Goal: Task Accomplishment & Management: Manage account settings

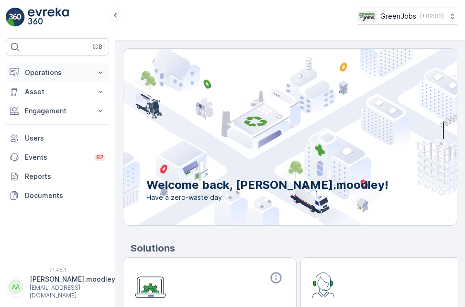
click at [105, 74] on icon at bounding box center [101, 73] width 10 height 10
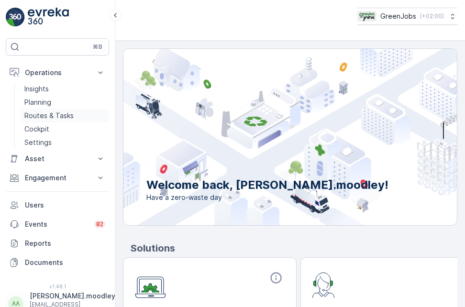
click at [68, 115] on p "Routes & Tasks" at bounding box center [48, 116] width 49 height 10
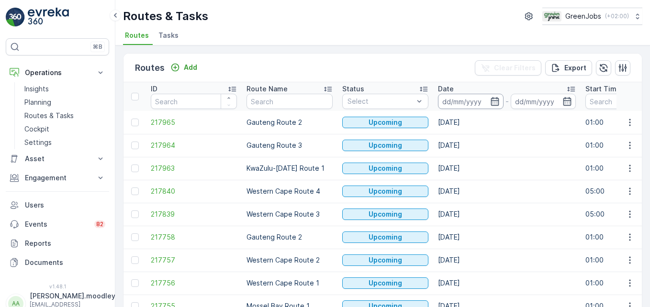
click at [465, 103] on input at bounding box center [471, 101] width 66 height 15
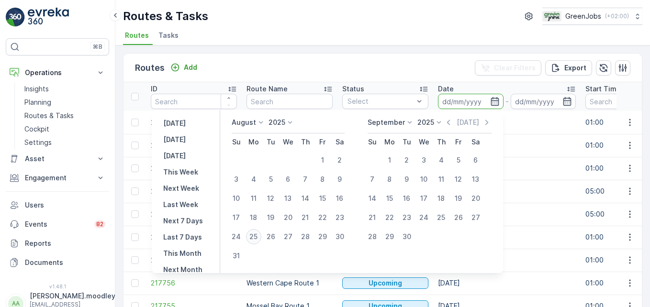
click at [257, 238] on div "25" at bounding box center [253, 236] width 15 height 15
type input "[DATE]"
click at [257, 238] on div "25" at bounding box center [253, 236] width 15 height 15
type input "[DATE]"
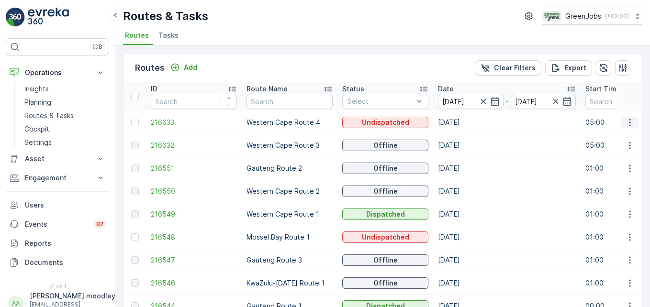
click at [465, 121] on icon "button" at bounding box center [630, 123] width 10 height 10
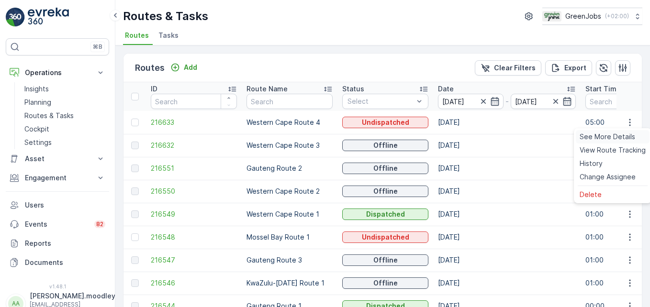
click at [465, 137] on span "See More Details" at bounding box center [608, 137] width 56 height 10
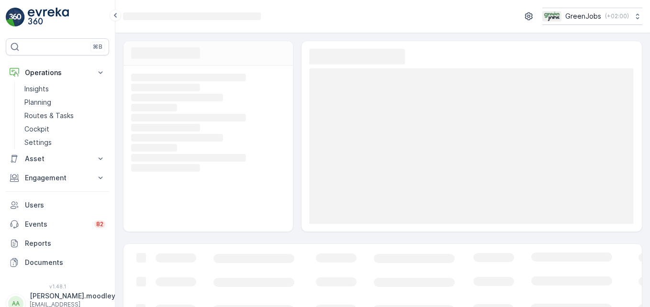
scroll to position [74, 0]
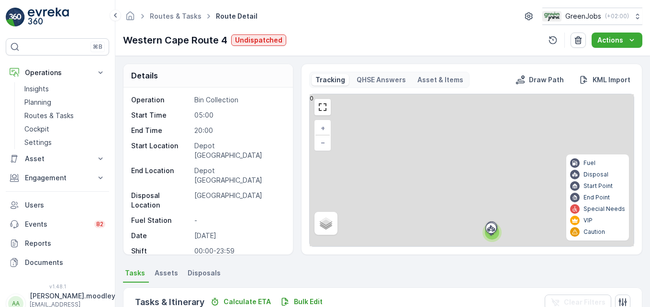
scroll to position [187, 0]
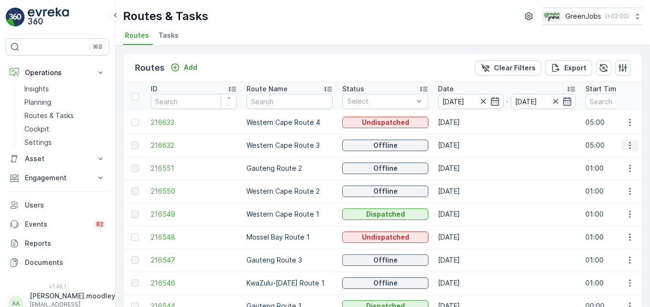
click at [465, 146] on icon "button" at bounding box center [630, 146] width 10 height 10
click at [465, 160] on span "See More Details" at bounding box center [608, 160] width 56 height 10
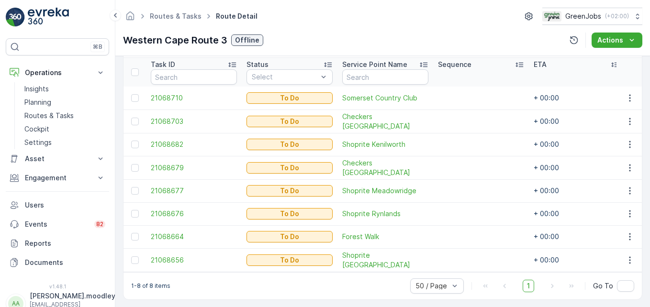
scroll to position [268, 0]
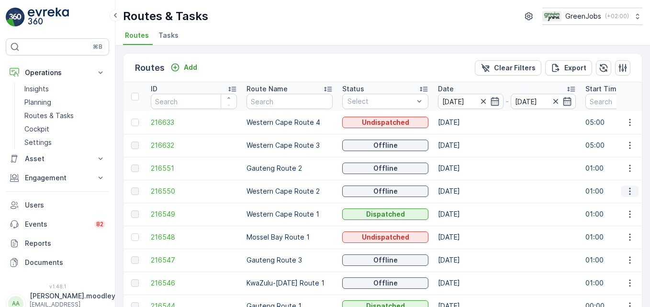
click at [465, 195] on icon "button" at bounding box center [630, 192] width 10 height 10
click at [465, 208] on span "See More Details" at bounding box center [608, 206] width 56 height 10
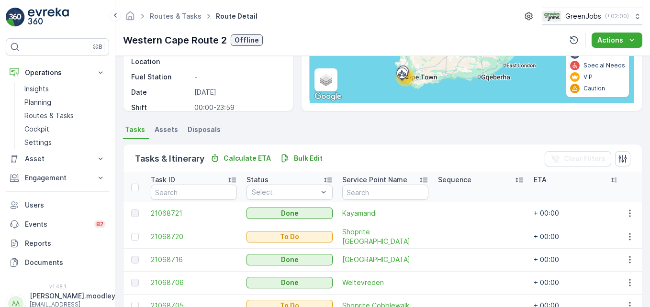
scroll to position [314, 0]
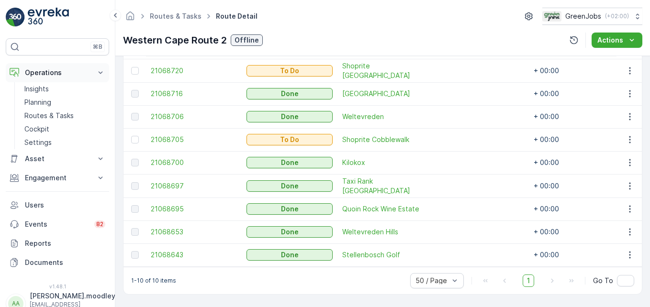
click at [98, 75] on icon at bounding box center [101, 73] width 10 height 10
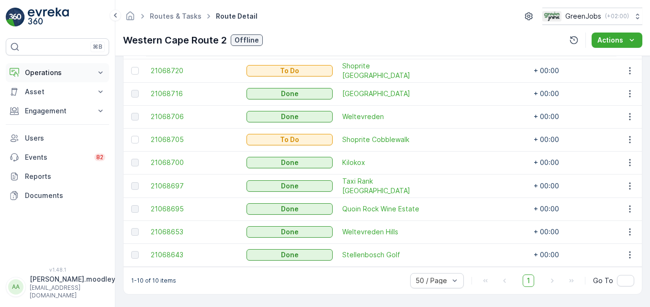
click at [100, 76] on icon at bounding box center [101, 73] width 10 height 10
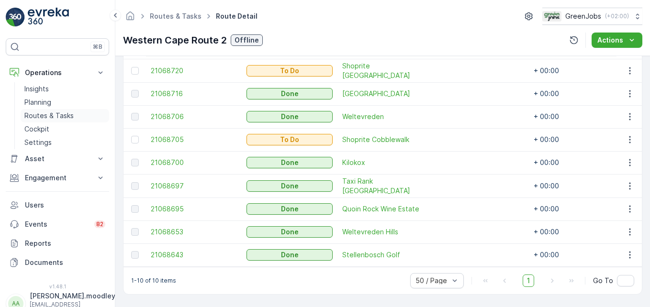
click at [57, 117] on p "Routes & Tasks" at bounding box center [48, 116] width 49 height 10
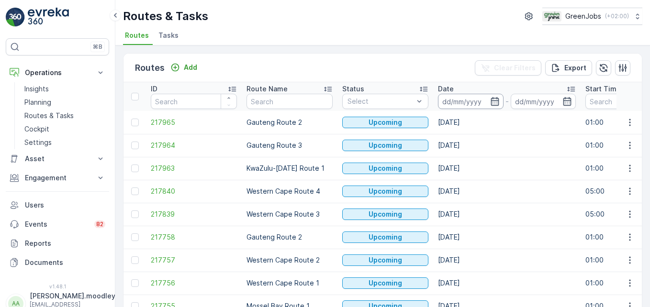
click at [448, 105] on input at bounding box center [471, 101] width 66 height 15
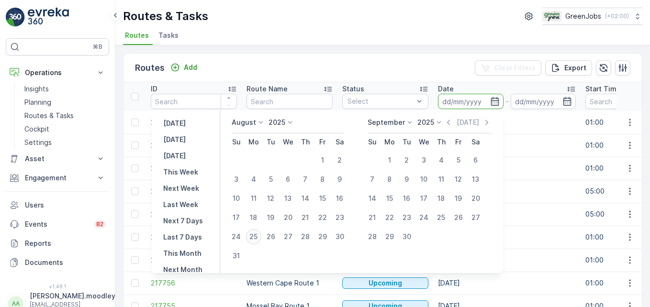
click at [261, 238] on div "25" at bounding box center [253, 236] width 15 height 15
type input "[DATE]"
click at [261, 238] on div "25" at bounding box center [253, 236] width 15 height 15
type input "[DATE]"
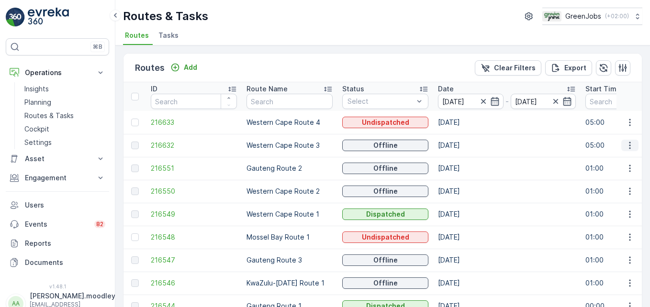
click at [465, 144] on button "button" at bounding box center [629, 145] width 17 height 11
click at [465, 158] on span "See More Details" at bounding box center [608, 160] width 56 height 10
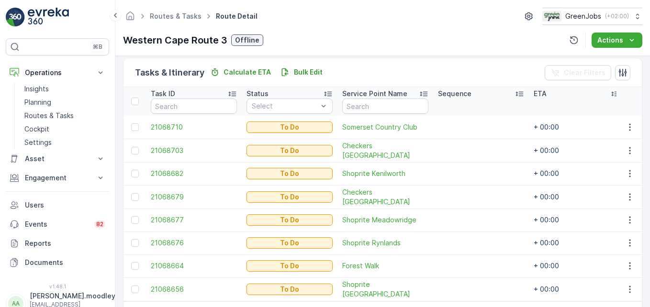
scroll to position [268, 0]
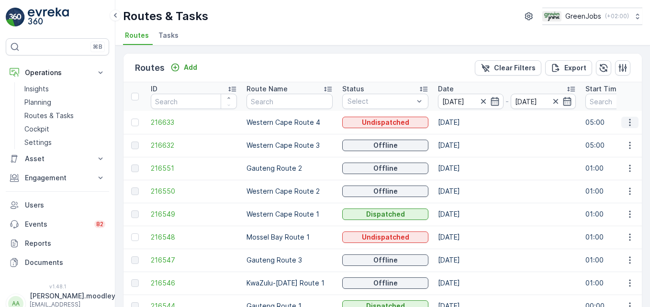
click at [465, 121] on icon "button" at bounding box center [630, 123] width 10 height 10
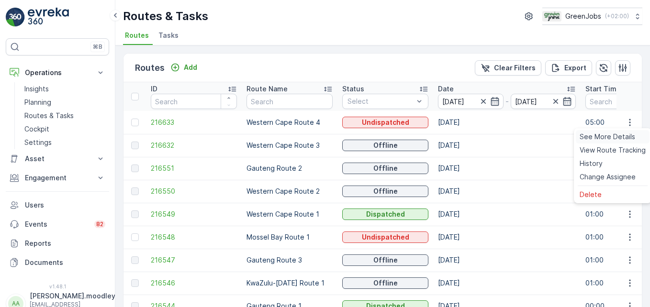
click at [465, 136] on span "See More Details" at bounding box center [608, 137] width 56 height 10
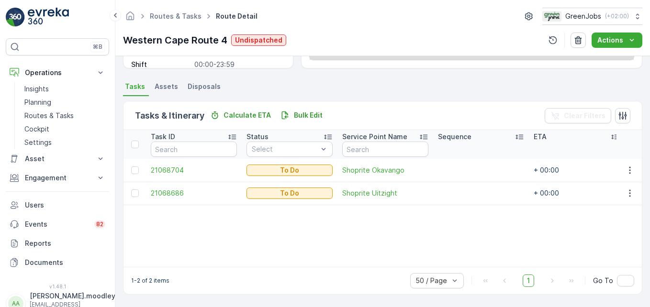
scroll to position [187, 0]
click at [465, 174] on icon "button" at bounding box center [630, 171] width 10 height 10
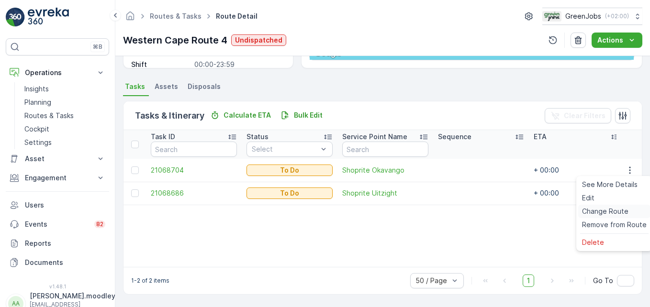
click at [465, 213] on span "Change Route" at bounding box center [605, 212] width 46 height 10
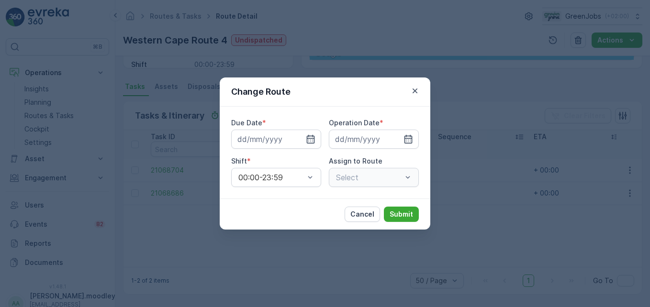
type input "[DATE]"
click at [413, 180] on div "Western Cape Route 4 (Undispatched ) - LZ34VLGP" at bounding box center [374, 177] width 90 height 19
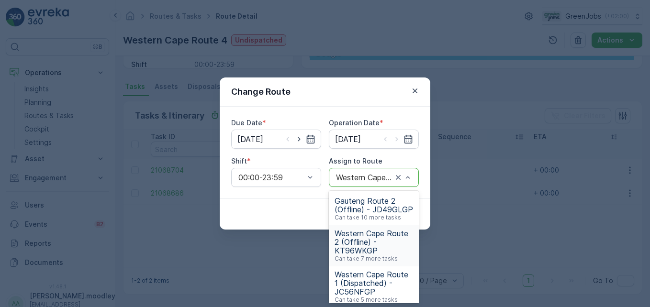
scroll to position [48, 0]
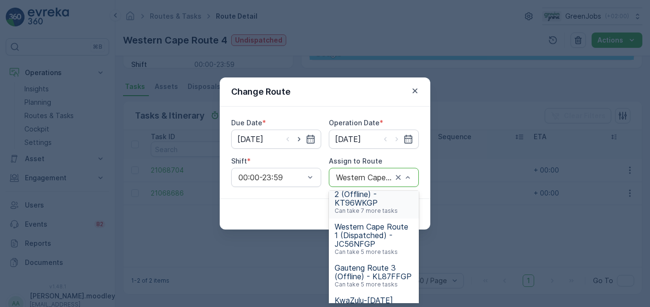
click at [367, 207] on span "Western Cape Route 2 (Offline) - KT96WKGP" at bounding box center [374, 194] width 79 height 26
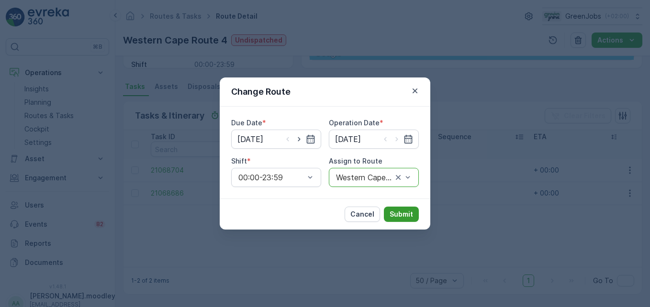
click at [396, 211] on p "Submit" at bounding box center [401, 215] width 23 height 10
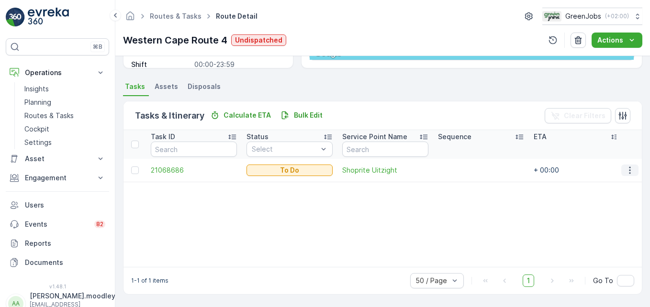
click at [465, 171] on button "button" at bounding box center [629, 170] width 17 height 11
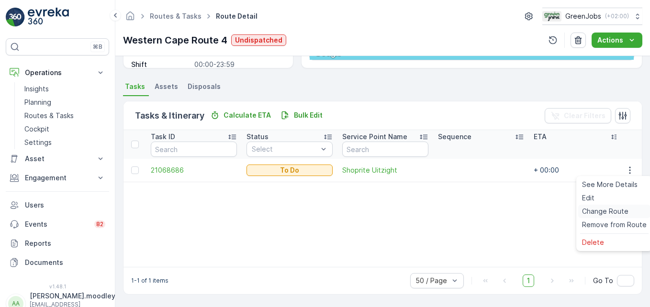
click at [465, 210] on span "Change Route" at bounding box center [605, 212] width 46 height 10
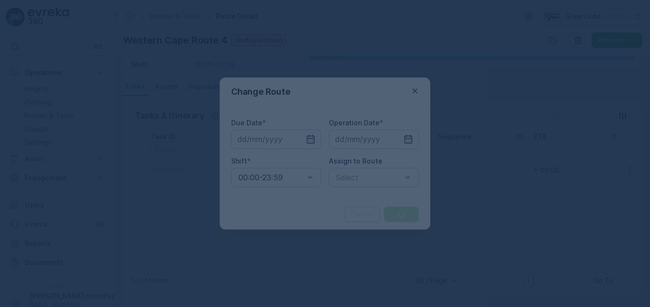
type input "[DATE]"
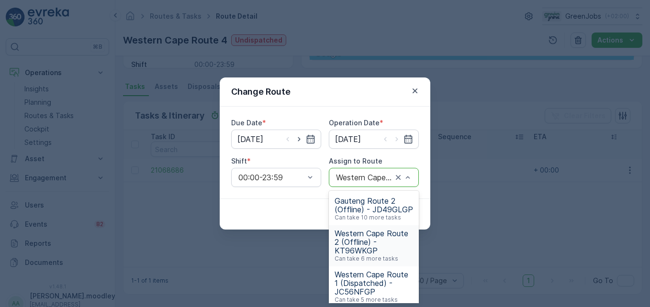
click at [362, 251] on span "Western Cape Route 2 (Offline) - KT96WKGP" at bounding box center [374, 242] width 79 height 26
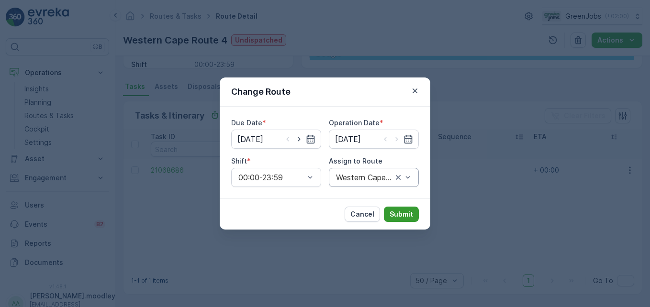
click at [399, 222] on button "Submit" at bounding box center [401, 214] width 35 height 15
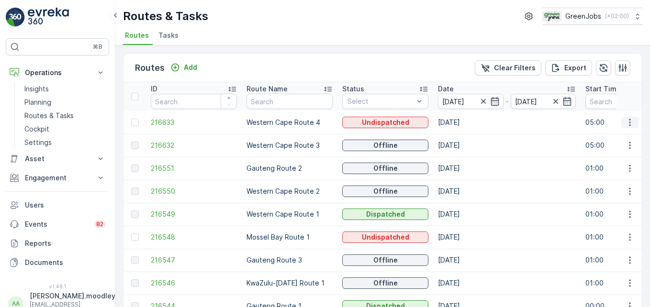
click at [465, 124] on icon "button" at bounding box center [630, 123] width 10 height 10
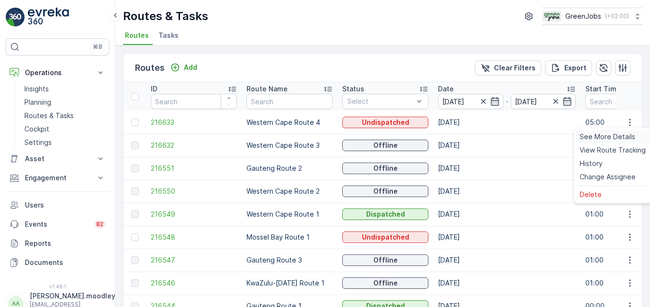
click at [465, 139] on span "See More Details" at bounding box center [608, 137] width 56 height 10
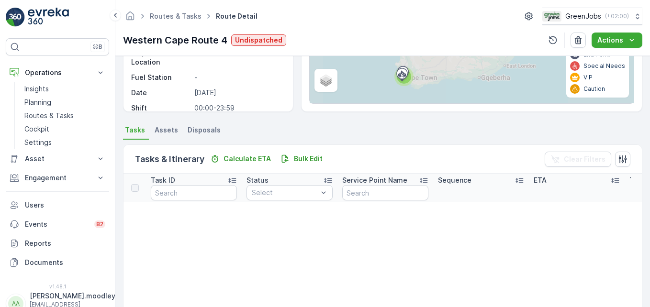
scroll to position [144, 0]
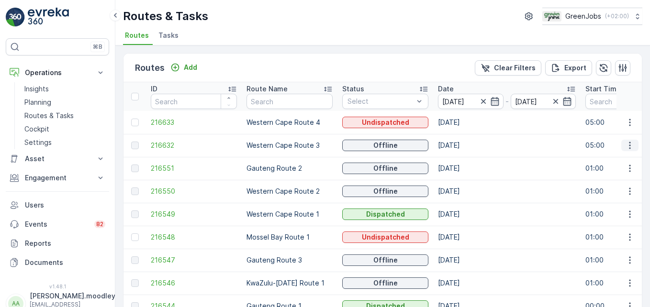
click at [465, 145] on icon "button" at bounding box center [630, 146] width 10 height 10
click at [465, 158] on span "See More Details" at bounding box center [608, 160] width 56 height 10
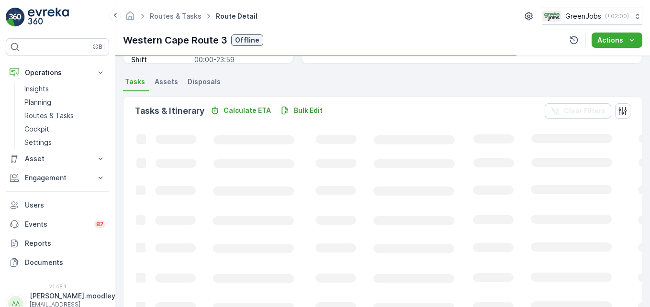
scroll to position [192, 0]
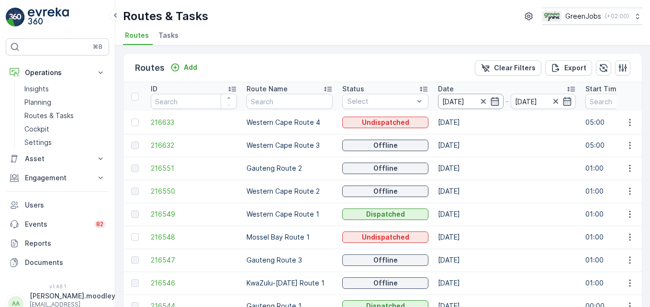
click at [461, 99] on input "[DATE]" at bounding box center [471, 101] width 66 height 15
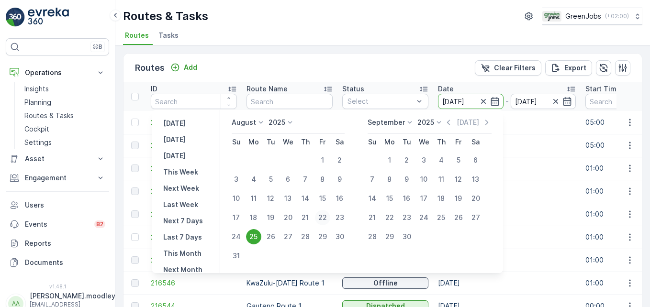
click at [330, 217] on div "22" at bounding box center [322, 217] width 15 height 15
type input "[DATE]"
click at [330, 217] on div "22" at bounding box center [322, 217] width 15 height 15
type input "[DATE]"
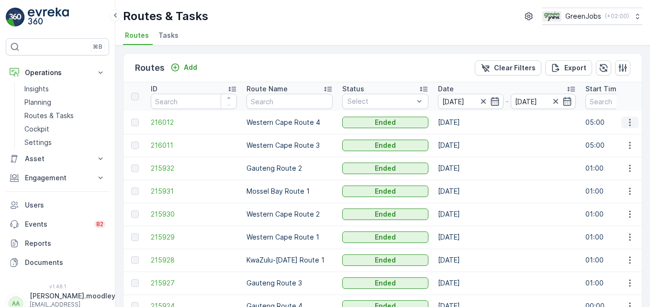
click at [465, 121] on icon "button" at bounding box center [630, 123] width 10 height 10
click at [465, 135] on span "See More Details" at bounding box center [608, 137] width 56 height 10
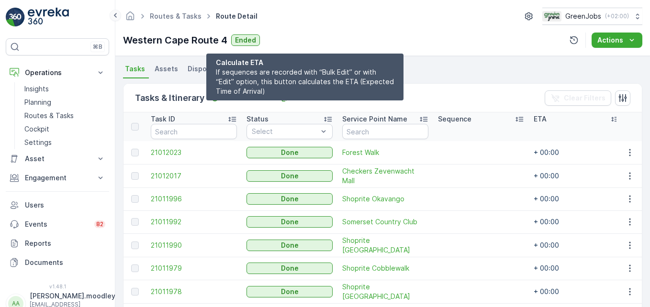
scroll to position [195, 0]
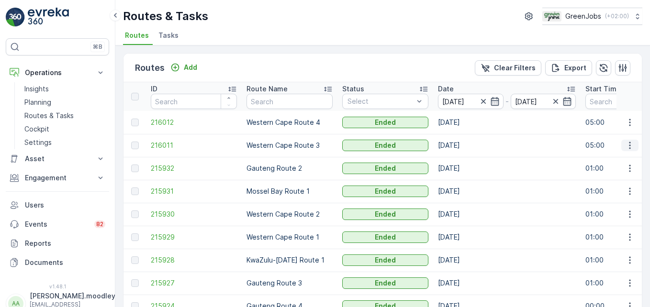
click at [465, 149] on icon "button" at bounding box center [630, 146] width 10 height 10
click at [465, 159] on span "See More Details" at bounding box center [608, 160] width 56 height 10
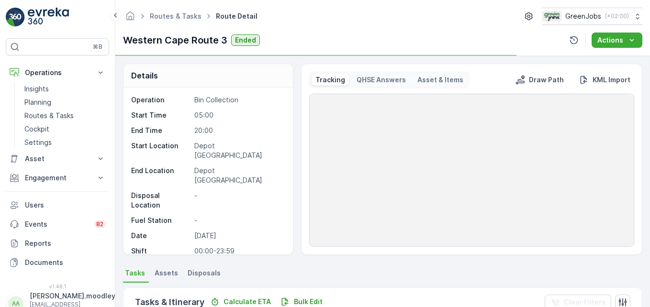
scroll to position [187, 0]
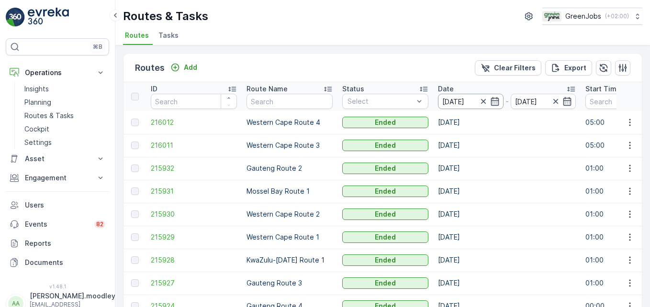
click at [451, 100] on input "[DATE]" at bounding box center [471, 101] width 66 height 15
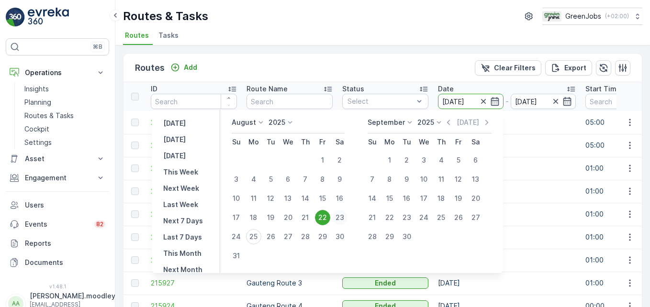
click at [348, 219] on div "23" at bounding box center [339, 217] width 15 height 15
type input "[DATE]"
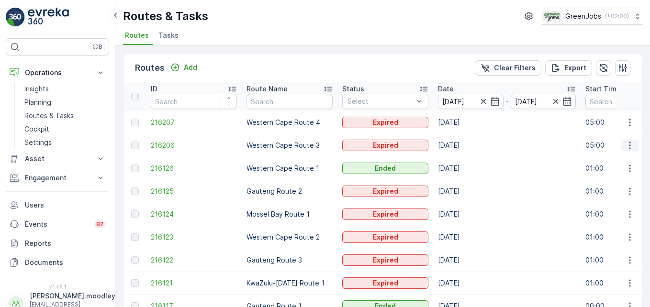
click at [465, 146] on button "button" at bounding box center [629, 145] width 17 height 11
click at [465, 159] on span "See More Details" at bounding box center [608, 160] width 56 height 10
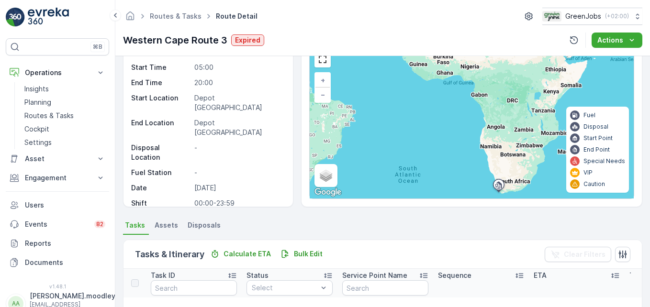
scroll to position [144, 0]
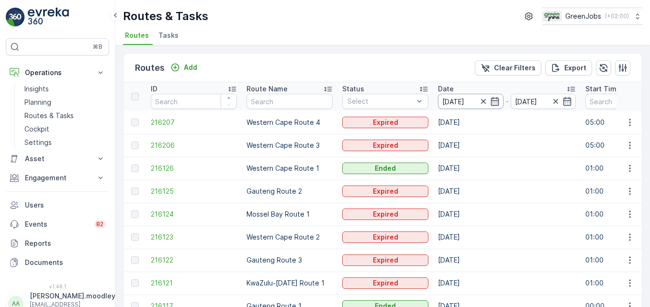
click at [453, 99] on input "[DATE]" at bounding box center [471, 101] width 66 height 15
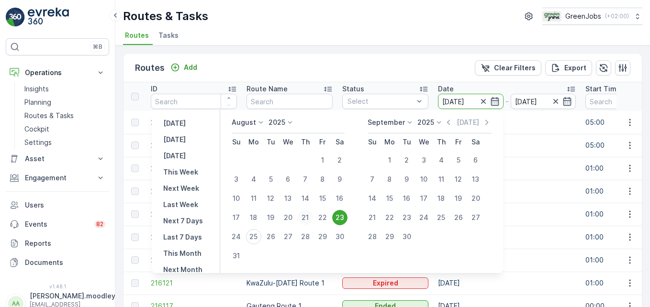
click at [310, 217] on div "21" at bounding box center [305, 217] width 15 height 15
type input "[DATE]"
click at [310, 217] on div "21" at bounding box center [305, 217] width 15 height 15
type input "[DATE]"
click at [310, 217] on td "Mossel Bay Route 1" at bounding box center [290, 214] width 96 height 23
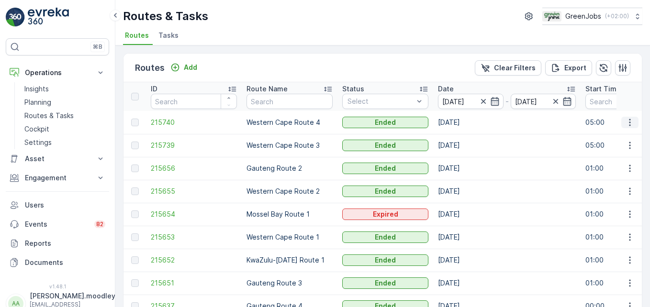
click at [465, 124] on icon "button" at bounding box center [630, 123] width 10 height 10
click at [465, 141] on span "See More Details" at bounding box center [608, 137] width 56 height 10
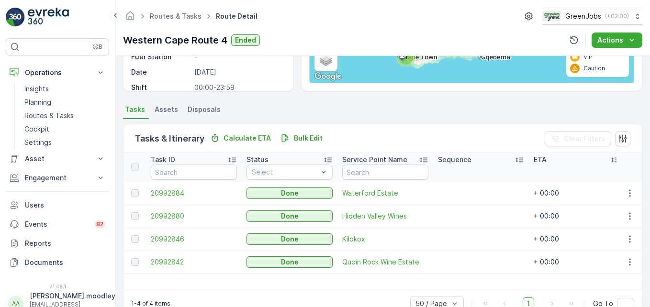
scroll to position [187, 0]
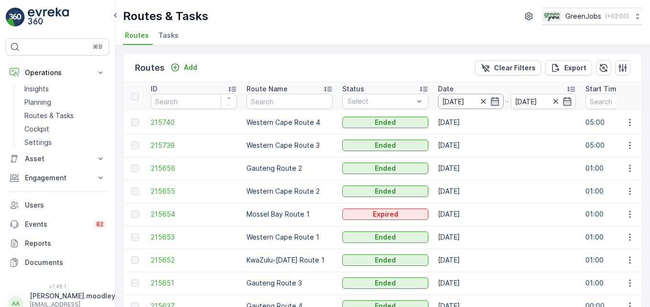
click at [457, 99] on input "[DATE]" at bounding box center [471, 101] width 66 height 15
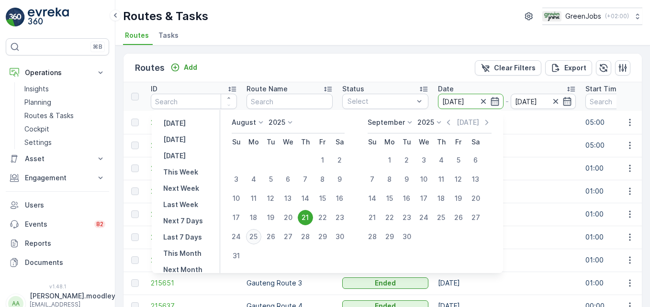
click at [261, 238] on div "25" at bounding box center [253, 236] width 15 height 15
type input "[DATE]"
